Goal: Transaction & Acquisition: Obtain resource

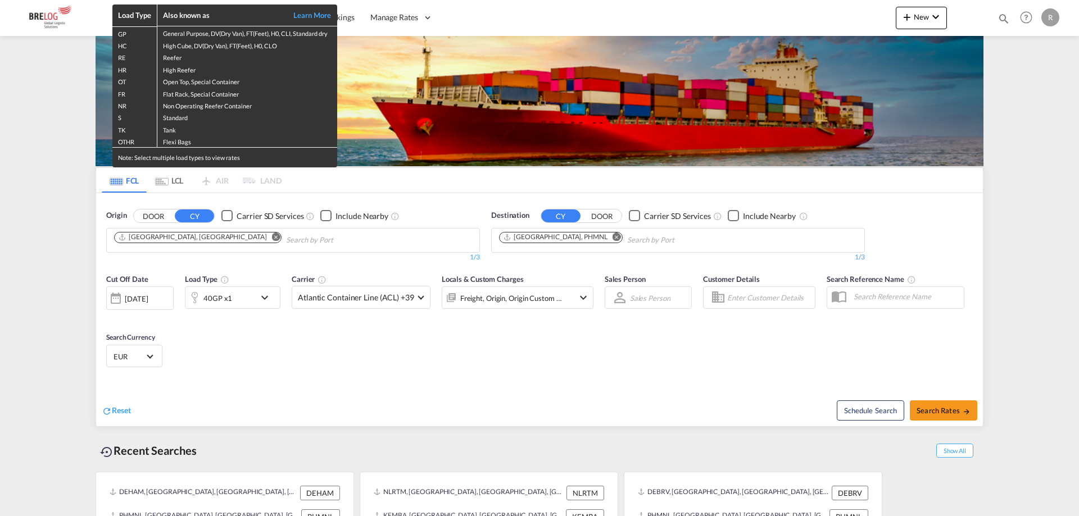
click at [242, 178] on div "Load Type Also known as Learn More GP General Purpose, DV(Dry Van), FT(Feet), H…" at bounding box center [539, 258] width 1079 height 516
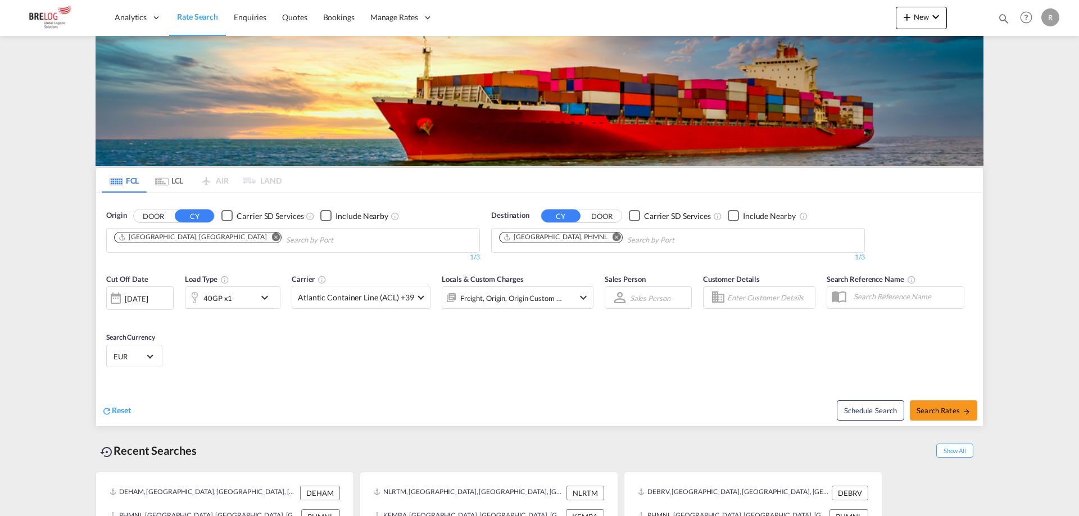
click at [265, 291] on md-icon "icon-chevron-down" at bounding box center [267, 297] width 19 height 13
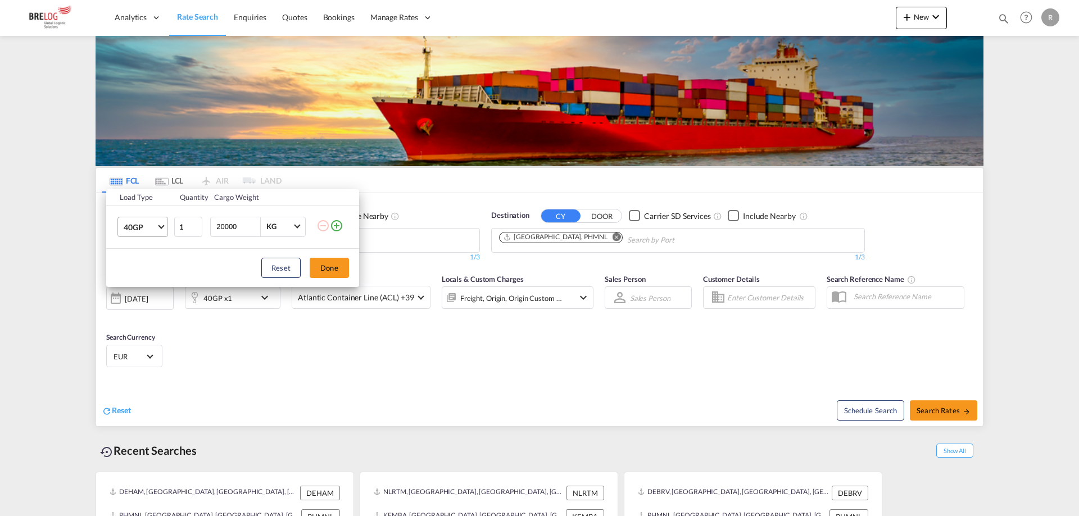
click at [158, 228] on md-select-value "40GP" at bounding box center [144, 226] width 45 height 19
click at [152, 194] on md-option "20GP" at bounding box center [153, 200] width 76 height 27
click at [193, 122] on div "Load Type Quantity Cargo Weight 20GP 1 20000 KG KG Load type addition is restri…" at bounding box center [539, 258] width 1079 height 516
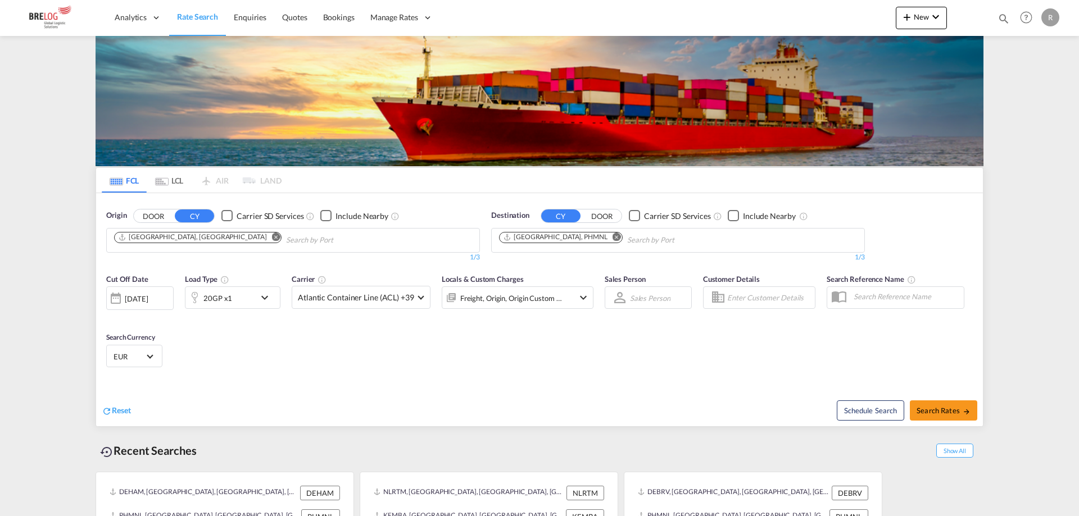
click at [272, 233] on md-icon "Remove" at bounding box center [276, 237] width 8 height 8
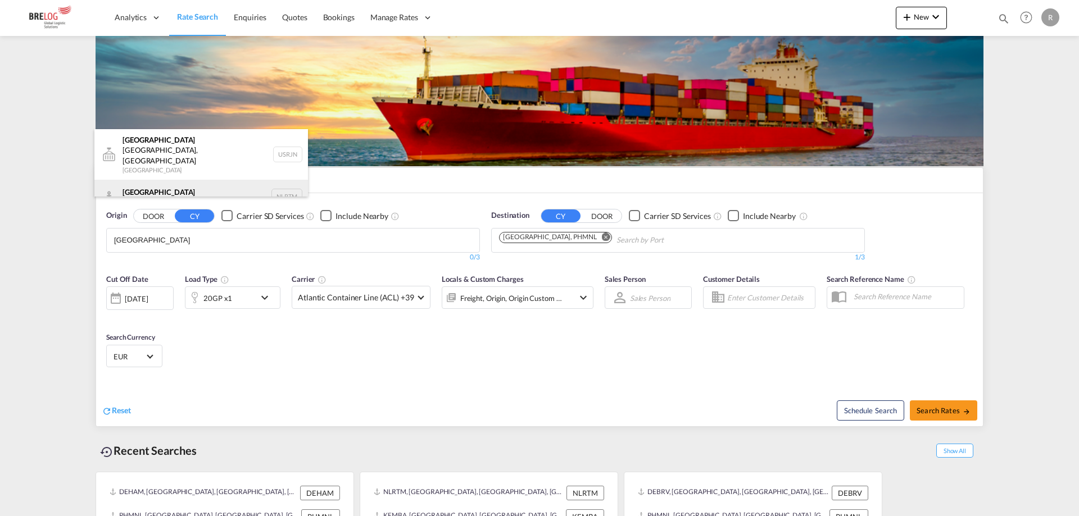
type input "Rotterdam"
click at [193, 180] on div "Rotterdam Netherlands NLRTM" at bounding box center [201, 197] width 214 height 34
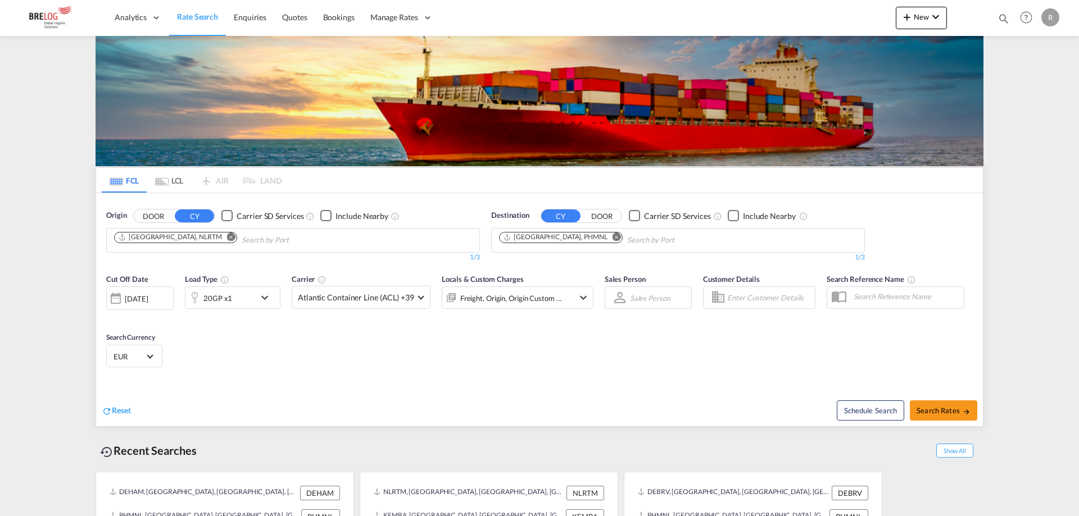
click at [612, 233] on md-icon "Remove" at bounding box center [616, 237] width 8 height 8
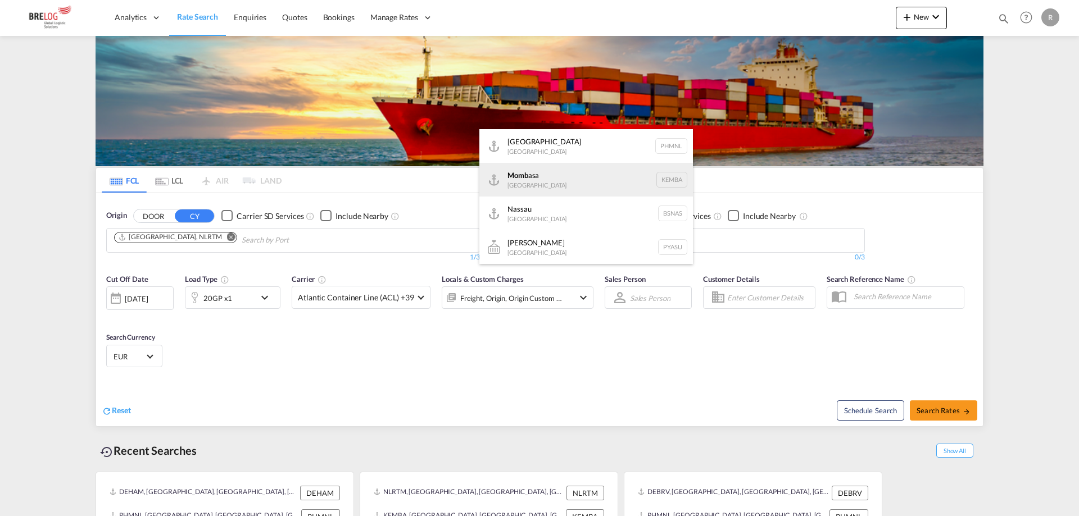
type input "Momb"
click at [553, 173] on div "Momb asa Kenya KEMBA" at bounding box center [586, 180] width 214 height 34
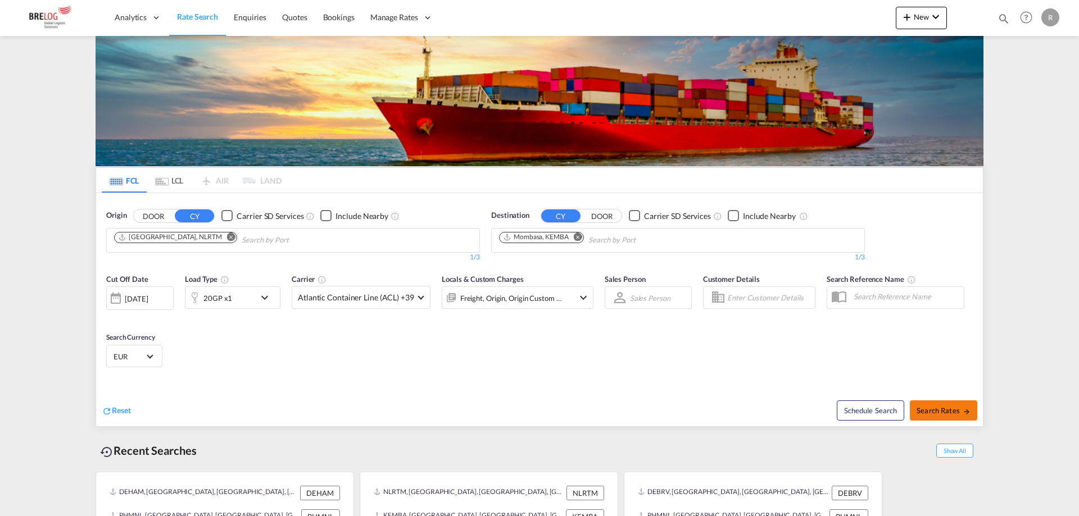
click at [961, 406] on span "Search Rates" at bounding box center [943, 410] width 54 height 9
type input "NLRTM to KEMBA / 15 Oct 2025"
